Goal: Check status: Check status

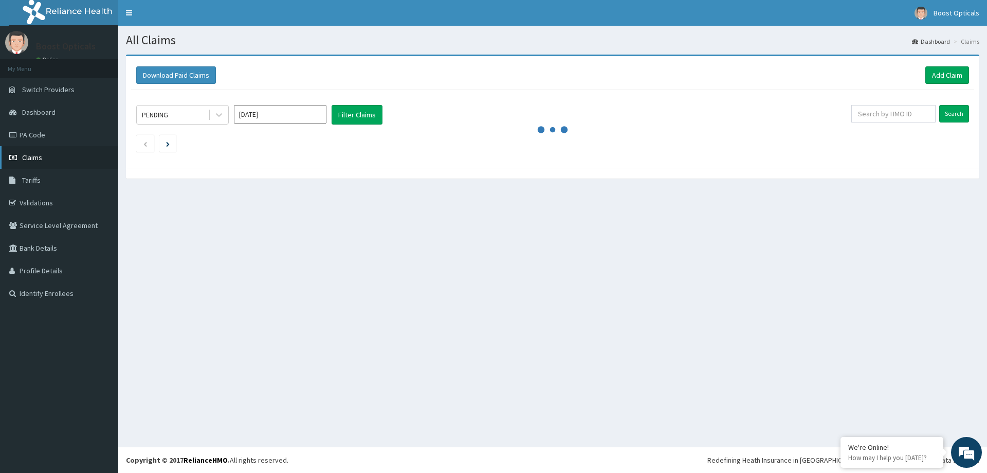
click at [24, 158] on span "Claims" at bounding box center [32, 157] width 20 height 9
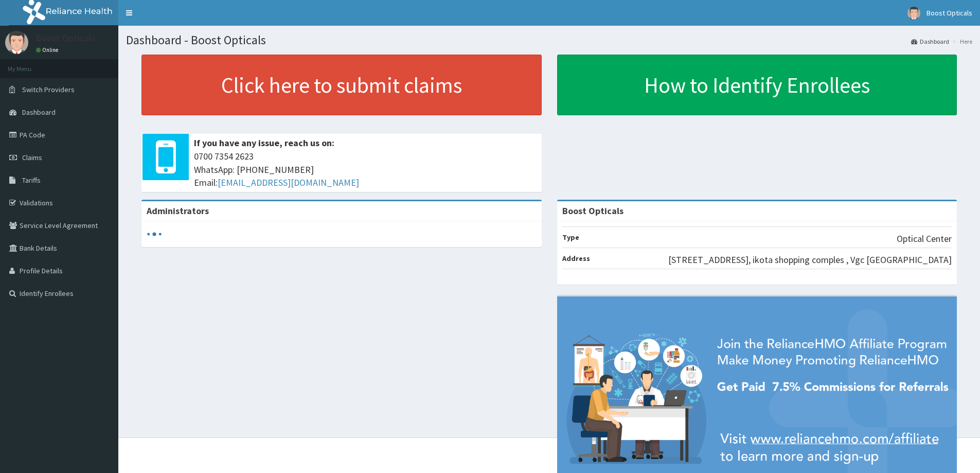
click at [31, 130] on link "PA Code" at bounding box center [59, 134] width 118 height 23
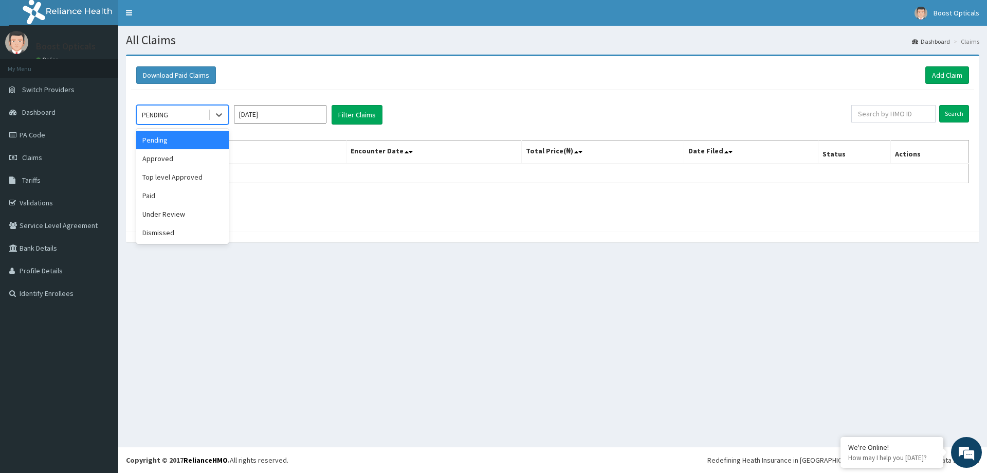
click at [196, 115] on div "PENDING" at bounding box center [172, 114] width 71 height 16
click at [186, 160] on div "Approved" at bounding box center [182, 158] width 93 height 19
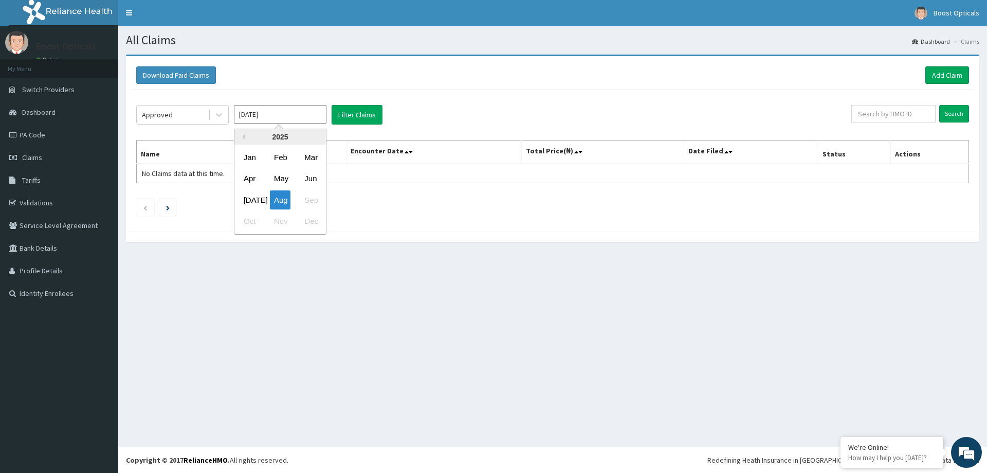
click at [298, 116] on input "[DATE]" at bounding box center [280, 114] width 93 height 19
click at [281, 198] on div "Aug" at bounding box center [280, 199] width 21 height 19
click at [355, 107] on button "Filter Claims" at bounding box center [357, 115] width 51 height 20
click at [360, 114] on button "Filter Claims" at bounding box center [357, 115] width 51 height 20
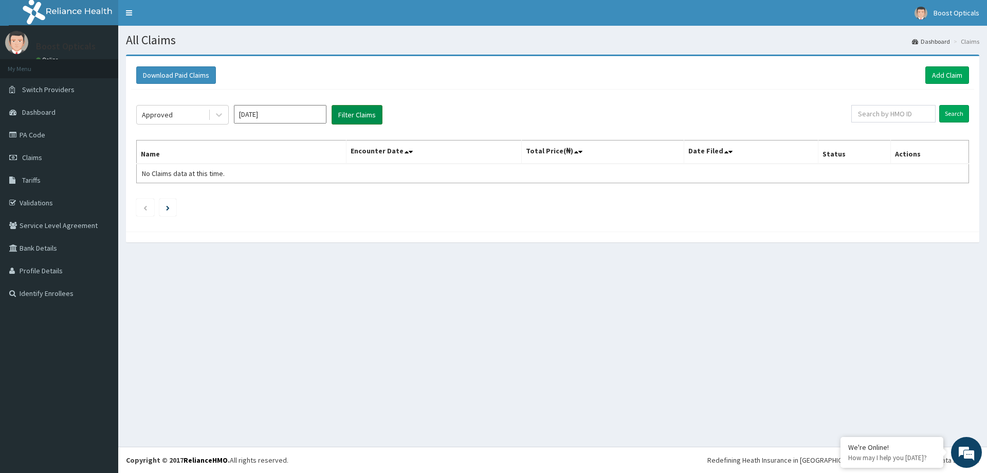
click at [360, 114] on button "Filter Claims" at bounding box center [357, 115] width 51 height 20
click at [171, 123] on div "Approved" at bounding box center [182, 115] width 93 height 20
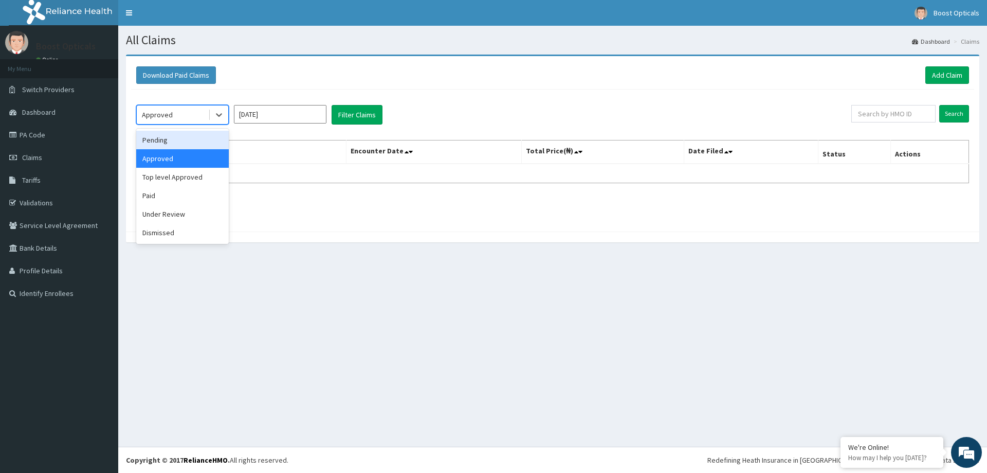
click at [165, 138] on div "Pending" at bounding box center [182, 140] width 93 height 19
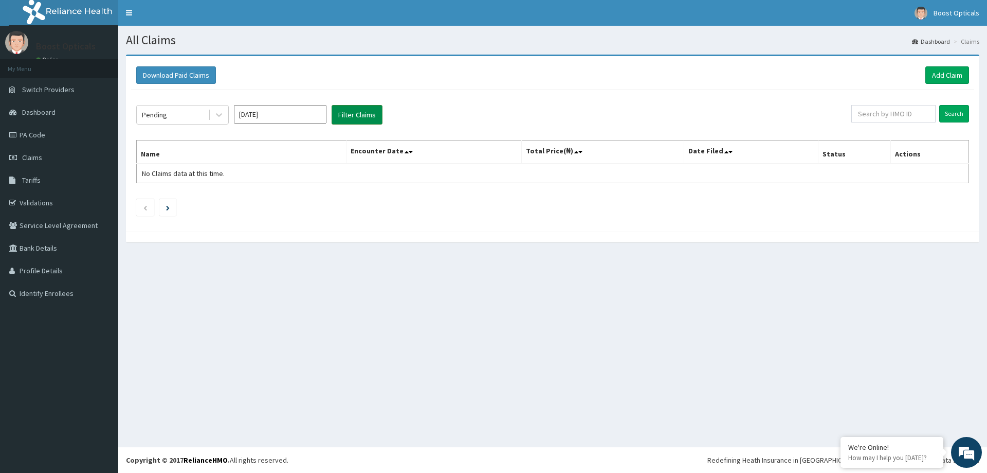
click at [347, 113] on button "Filter Claims" at bounding box center [357, 115] width 51 height 20
click at [272, 118] on input "[DATE]" at bounding box center [280, 114] width 93 height 19
click at [251, 194] on div "[DATE]" at bounding box center [250, 199] width 21 height 19
type input "[DATE]"
click at [357, 120] on button "Filter Claims" at bounding box center [357, 115] width 51 height 20
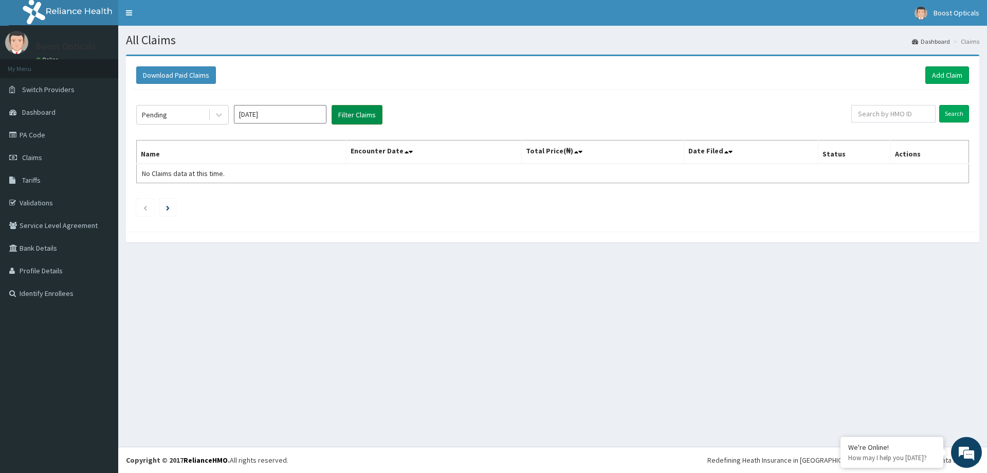
click at [357, 120] on button "Filter Claims" at bounding box center [357, 115] width 51 height 20
click at [28, 130] on link "PA Code" at bounding box center [59, 134] width 118 height 23
